Goal: Information Seeking & Learning: Learn about a topic

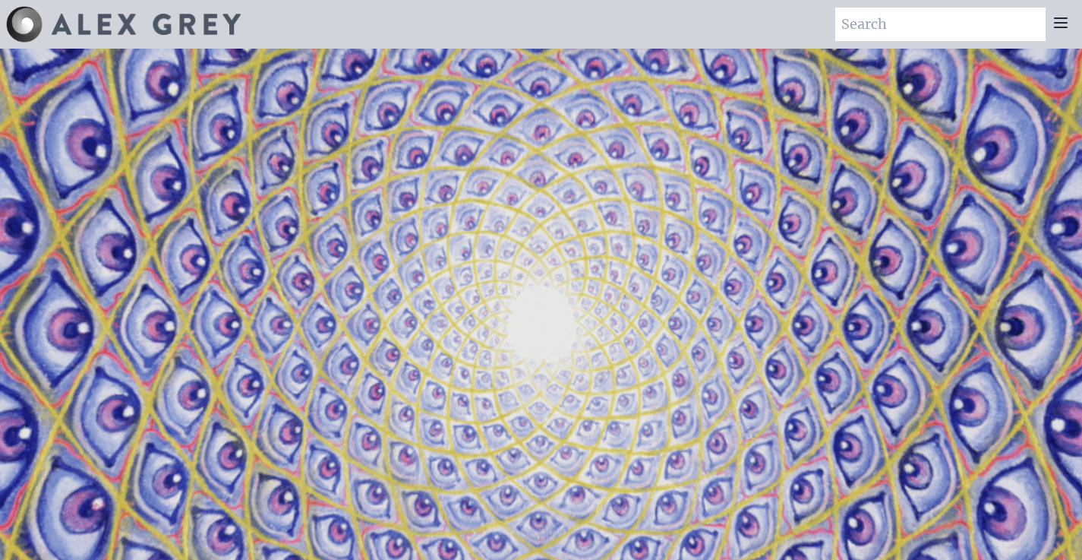
click at [1067, 15] on icon at bounding box center [1061, 23] width 18 height 18
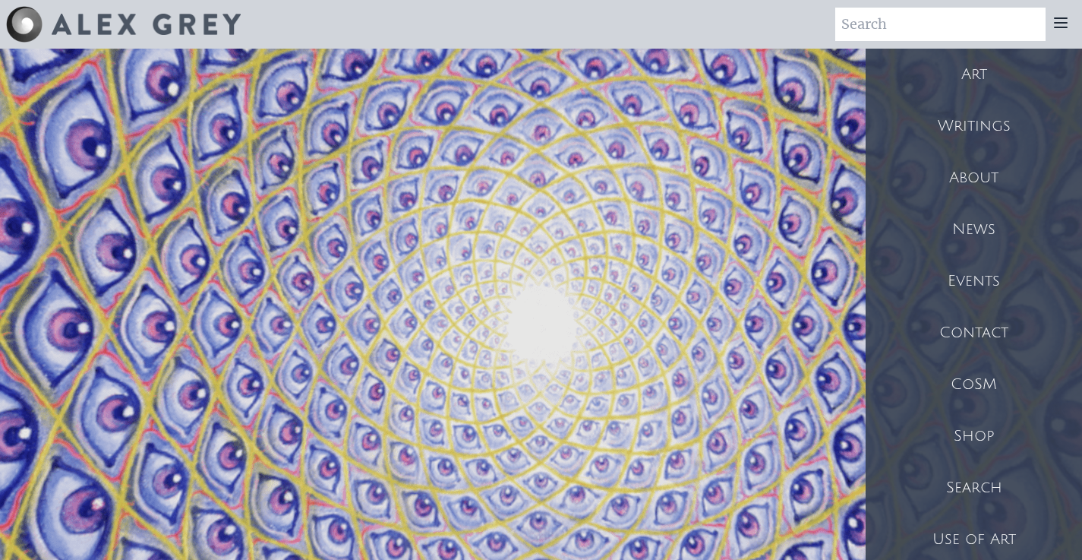
click at [959, 437] on div "Shop" at bounding box center [974, 436] width 216 height 52
click at [969, 84] on div "Art" at bounding box center [974, 75] width 216 height 52
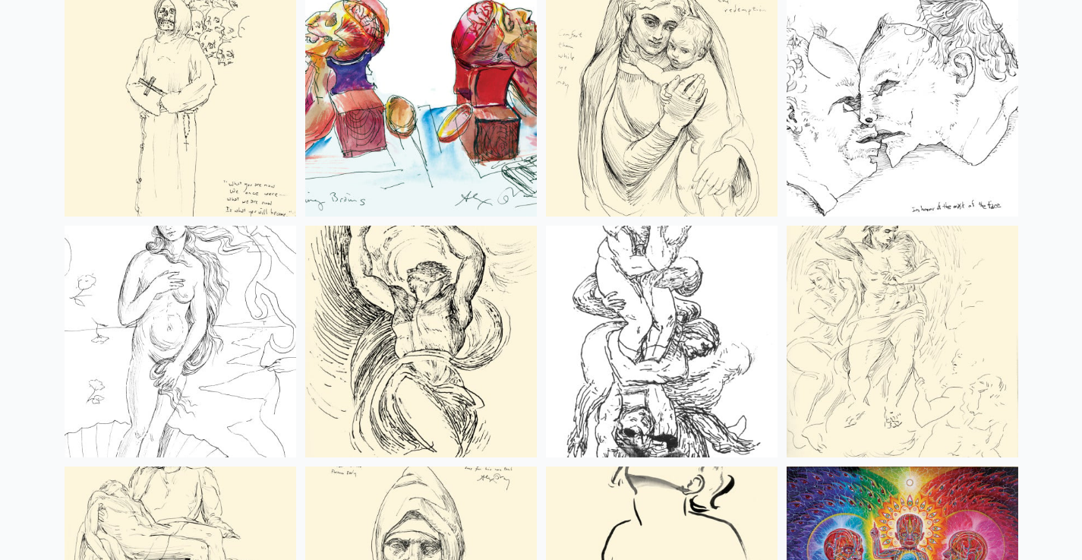
scroll to position [5959, 0]
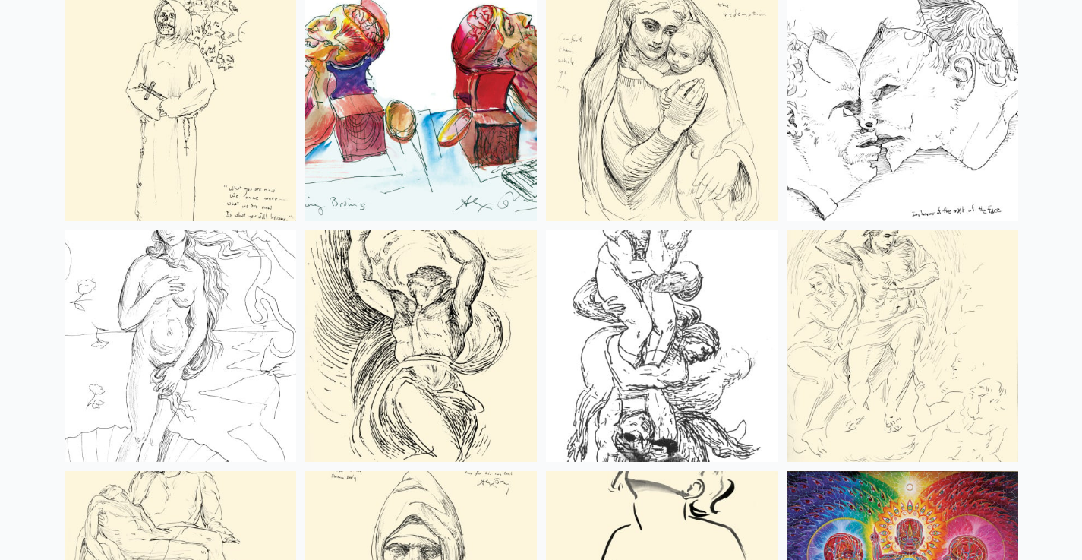
click at [851, 333] on img at bounding box center [903, 346] width 232 height 232
click at [160, 318] on img at bounding box center [181, 346] width 232 height 232
click at [865, 404] on img at bounding box center [903, 346] width 232 height 232
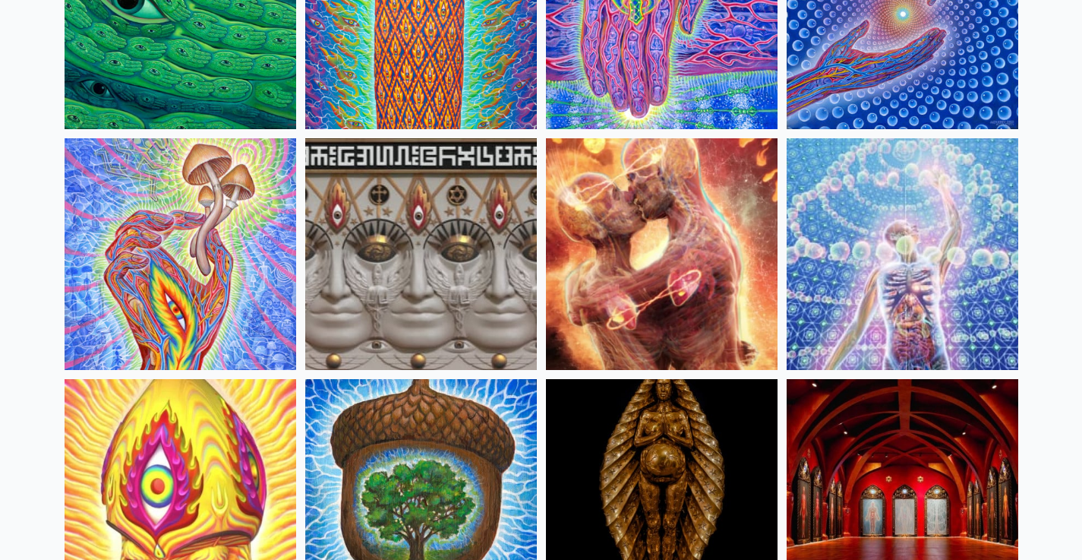
scroll to position [0, 0]
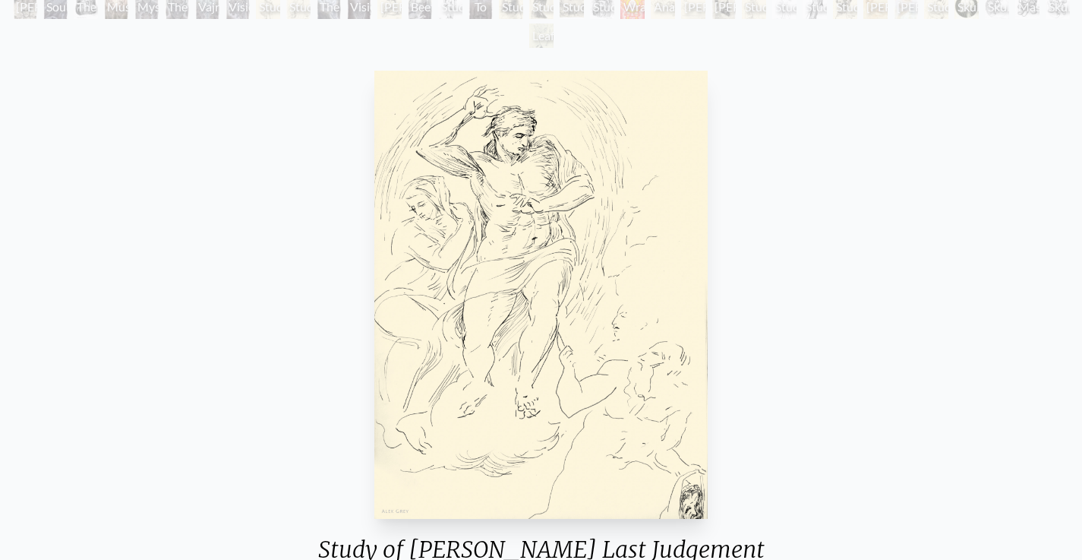
scroll to position [134, 0]
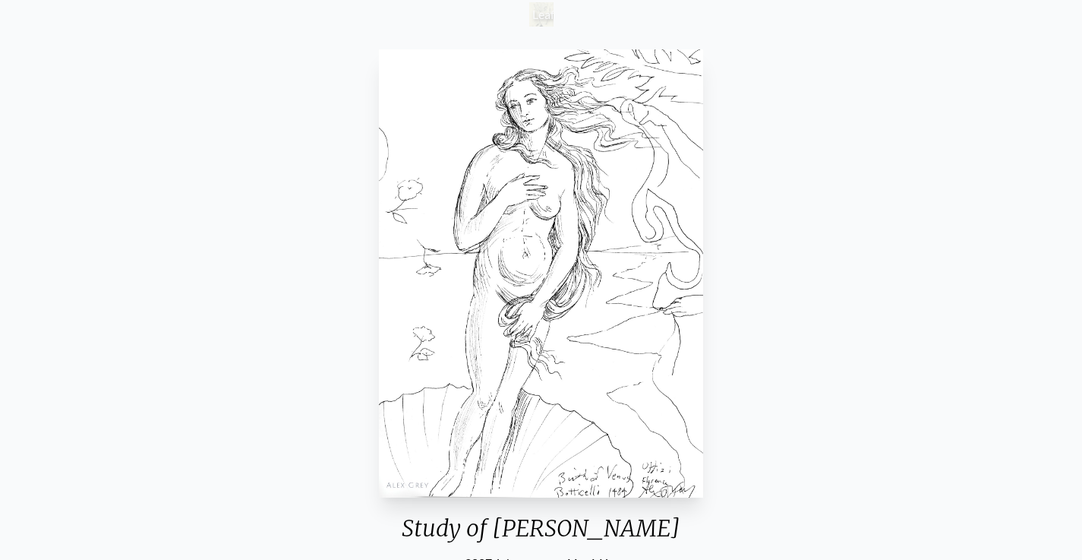
scroll to position [155, 0]
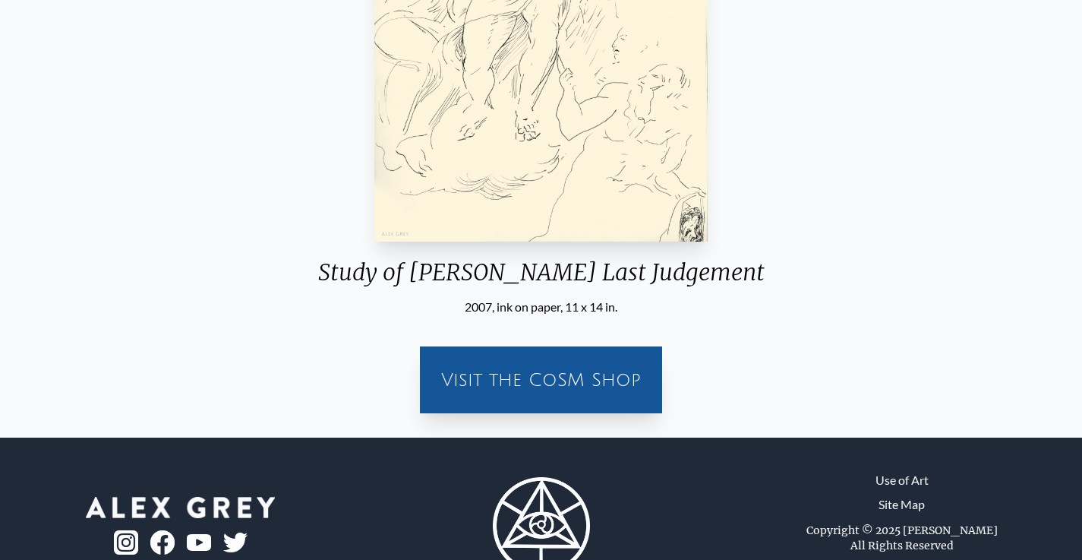
scroll to position [463, 0]
